Goal: Check status: Check status

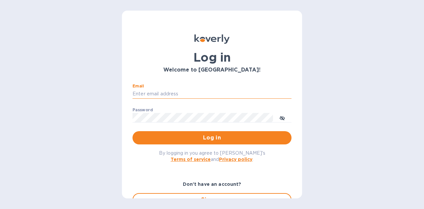
click at [206, 91] on input "Email" at bounding box center [211, 94] width 159 height 10
type input "[PERSON_NAME][EMAIL_ADDRESS][DOMAIN_NAME]"
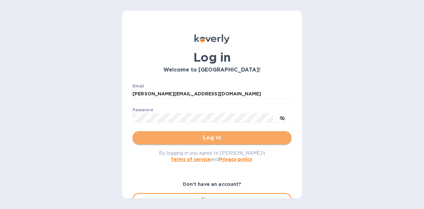
click at [213, 137] on span "Log in" at bounding box center [212, 138] width 148 height 8
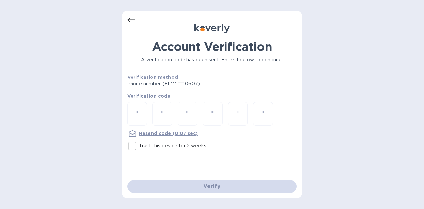
click at [136, 111] on input "number" at bounding box center [137, 114] width 9 height 12
type input "1"
type input "4"
type input "3"
type input "6"
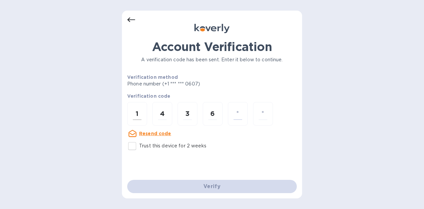
type input "5"
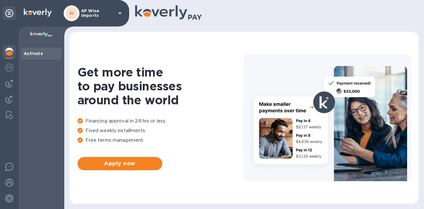
click at [109, 16] on p "AP Wine Imports" at bounding box center [97, 13] width 33 height 9
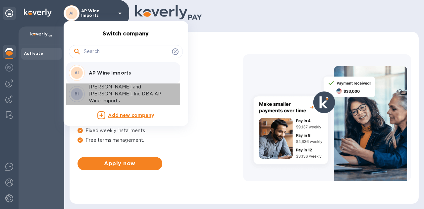
click at [98, 91] on p "[PERSON_NAME] and [PERSON_NAME], Inc DBA AP Wine Imports" at bounding box center [130, 93] width 83 height 21
